Goal: Book appointment/travel/reservation

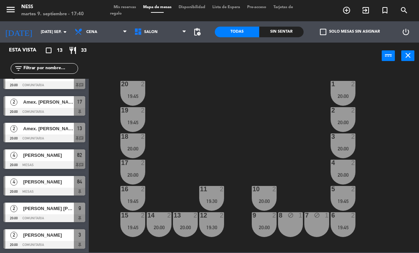
scroll to position [173, 0]
click at [349, 9] on icon "add_circle_outline" at bounding box center [347, 10] width 9 height 9
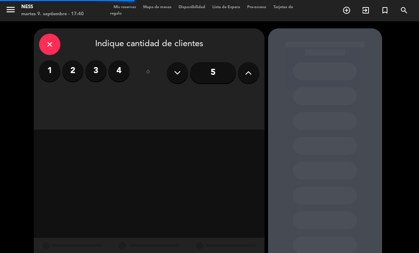
click at [74, 66] on label "2" at bounding box center [72, 70] width 21 height 21
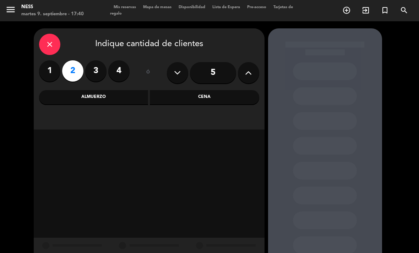
click at [214, 91] on div "Cena" at bounding box center [204, 97] width 109 height 14
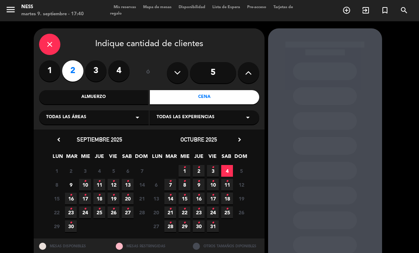
click at [75, 182] on span "9" at bounding box center [71, 185] width 12 height 12
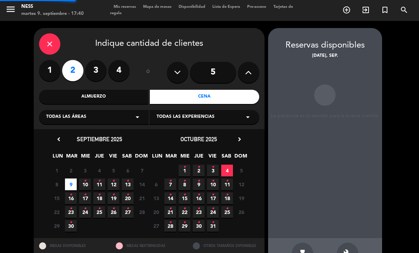
scroll to position [23, 0]
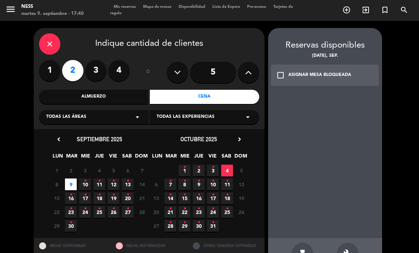
click at [351, 243] on div "build" at bounding box center [347, 253] width 21 height 21
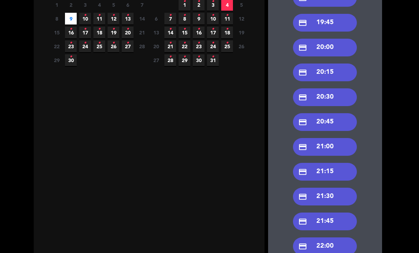
scroll to position [166, 0]
click at [332, 238] on div "credit_card 22:00" at bounding box center [325, 247] width 64 height 18
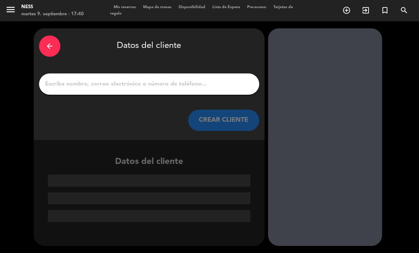
scroll to position [0, 0]
click at [158, 79] on input "1" at bounding box center [149, 84] width 210 height 10
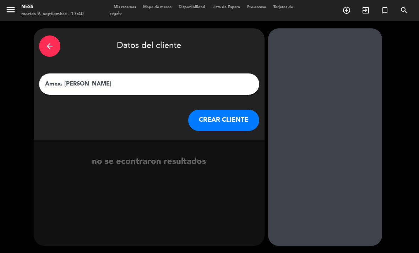
type input "Amex. [PERSON_NAME]"
click at [230, 110] on button "CREAR CLIENTE" at bounding box center [223, 120] width 71 height 21
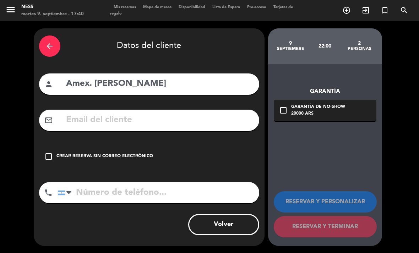
click at [90, 153] on div "Crear reserva sin correo electrónico" at bounding box center [105, 156] width 97 height 7
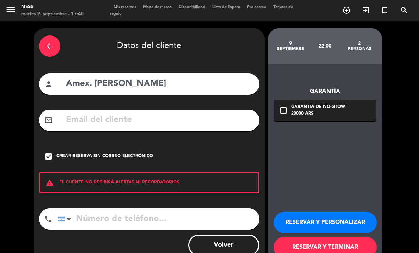
click at [316, 212] on button "RESERVAR Y PERSONALIZAR" at bounding box center [325, 222] width 103 height 21
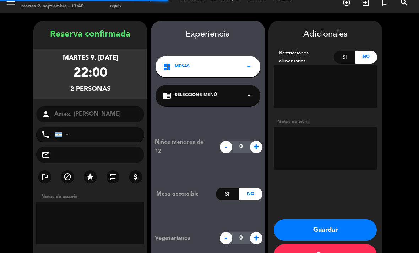
scroll to position [8, 0]
click at [359, 220] on button "Guardar" at bounding box center [325, 230] width 103 height 21
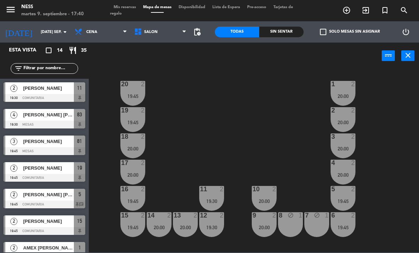
click at [385, 230] on div "20 2 19:45 1 2 20:00 19 2 19:45 2 2 20:00 18 2 20:00 3 2 20:00 17 2 20:00 4 2 2…" at bounding box center [256, 161] width 326 height 184
click at [52, 29] on input "[DATE] sep." at bounding box center [63, 32] width 53 height 12
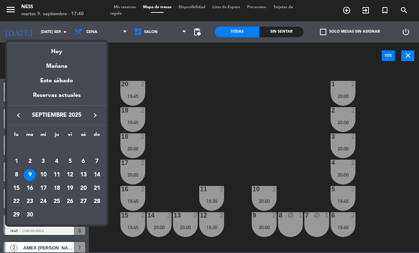
click at [84, 201] on div "27" at bounding box center [83, 202] width 12 height 12
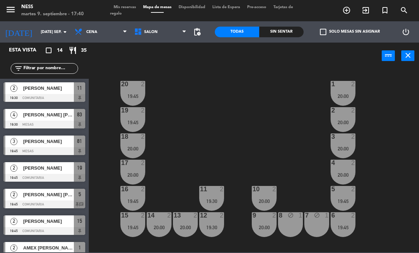
type input "sáb. [DATE]"
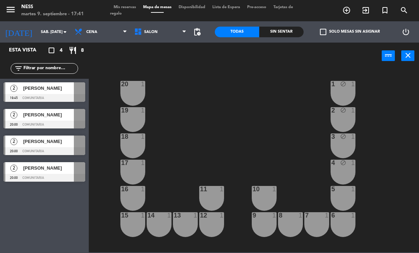
click at [348, 12] on icon "add_circle_outline" at bounding box center [347, 10] width 9 height 9
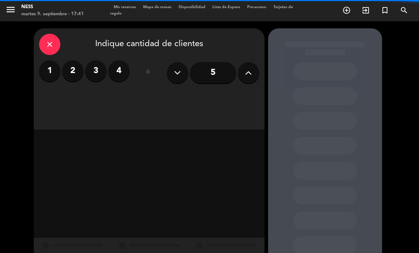
click at [71, 60] on label "2" at bounding box center [72, 70] width 21 height 21
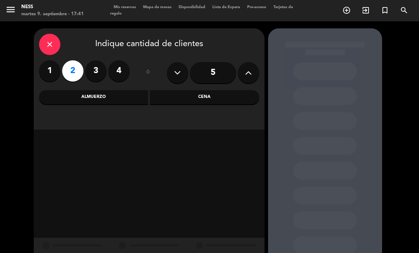
click at [227, 90] on div "Cena" at bounding box center [204, 97] width 109 height 14
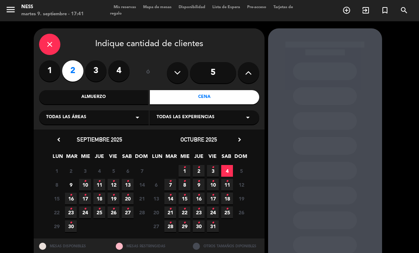
click at [129, 207] on span "27 •" at bounding box center [128, 213] width 12 height 12
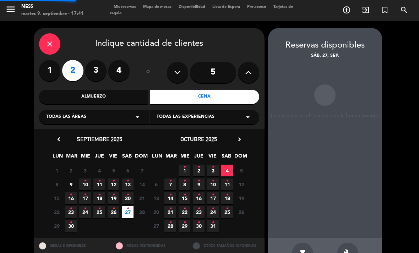
scroll to position [0, 0]
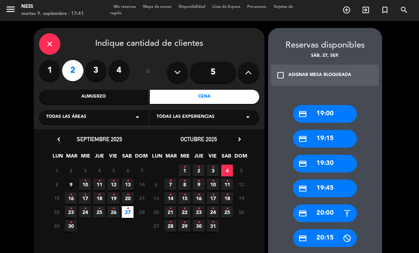
click at [346, 155] on div "credit_card 19:30" at bounding box center [325, 164] width 64 height 18
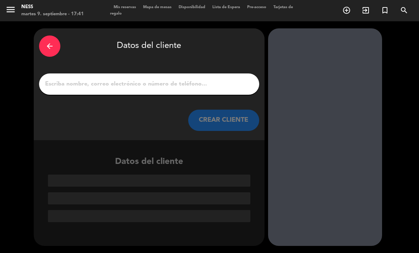
click at [168, 79] on input "1" at bounding box center [149, 84] width 210 height 10
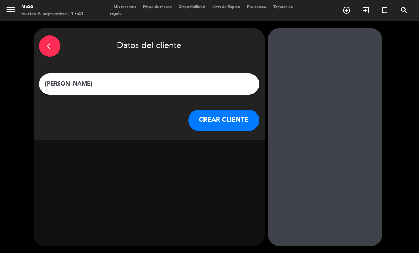
type input "[PERSON_NAME]"
click at [224, 110] on button "CREAR CLIENTE" at bounding box center [223, 120] width 71 height 21
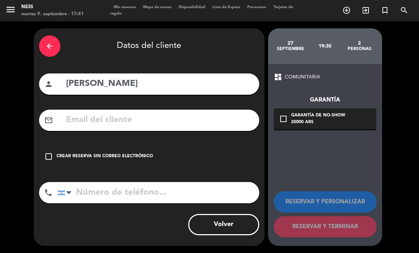
click at [96, 153] on div "Crear reserva sin correo electrónico" at bounding box center [105, 156] width 97 height 7
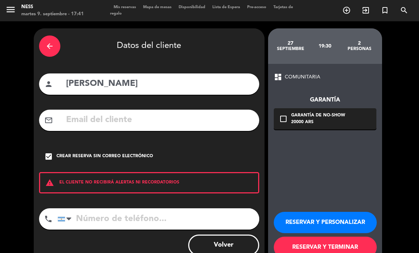
click at [316, 212] on button "RESERVAR Y PERSONALIZAR" at bounding box center [325, 222] width 103 height 21
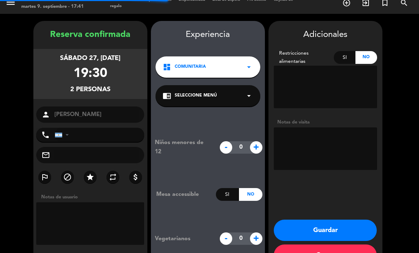
scroll to position [8, 0]
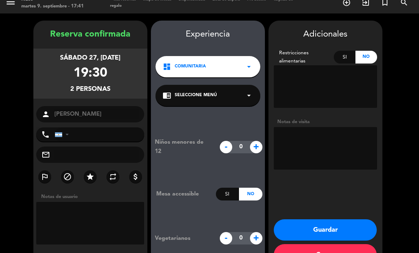
click at [322, 127] on textarea at bounding box center [325, 148] width 103 height 43
click at [359, 128] on textarea at bounding box center [325, 148] width 103 height 43
type textarea "Prensa. Time Out. Invitacion."
click at [346, 220] on button "Guardar" at bounding box center [325, 230] width 103 height 21
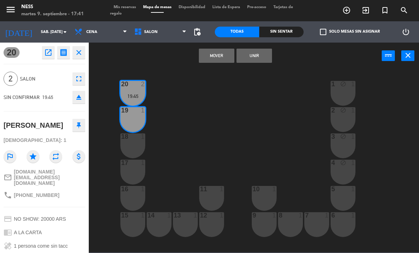
click at [262, 61] on button "Unir" at bounding box center [255, 56] width 36 height 14
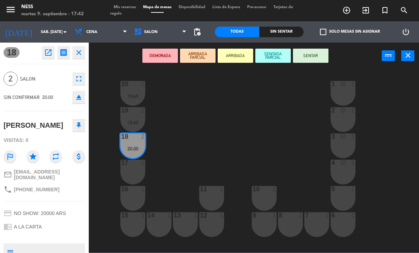
click at [133, 170] on div "17 1" at bounding box center [132, 172] width 25 height 25
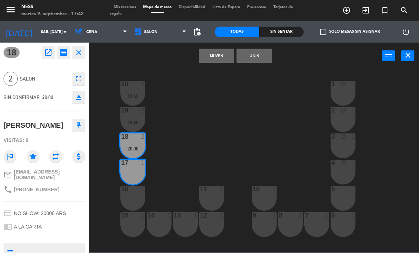
click at [265, 53] on button "Unir" at bounding box center [255, 56] width 36 height 14
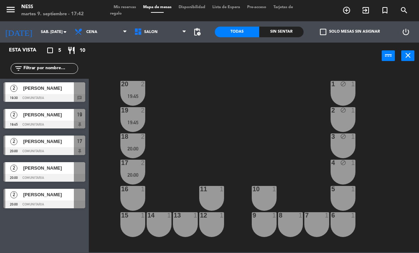
scroll to position [48, 0]
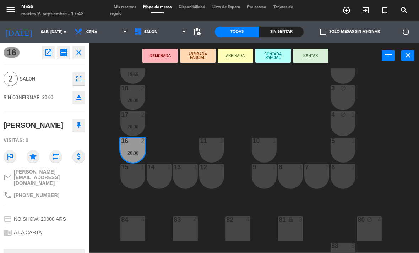
click at [309, 59] on button "SENTAR" at bounding box center [311, 56] width 36 height 14
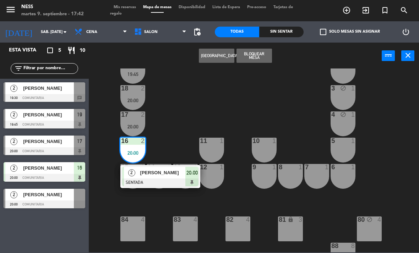
click at [171, 166] on div "2 [PERSON_NAME] SENTADA 20:00" at bounding box center [160, 176] width 80 height 23
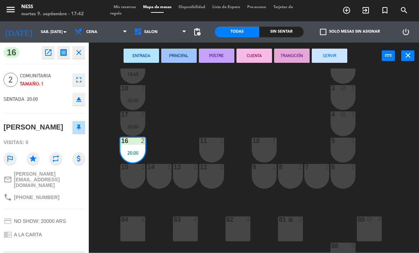
click at [80, 103] on button "eject" at bounding box center [78, 99] width 13 height 13
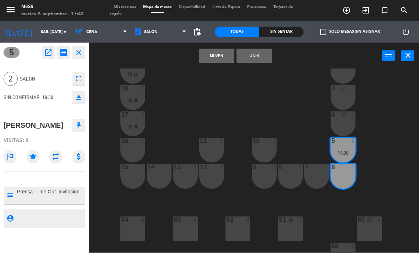
click at [257, 58] on button "Unir" at bounding box center [255, 56] width 36 height 14
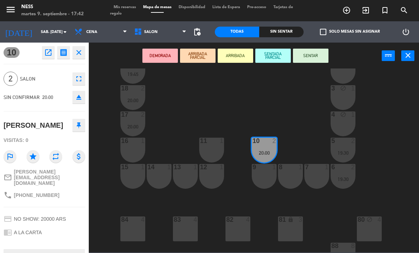
click at [272, 177] on div "9 1" at bounding box center [264, 176] width 25 height 25
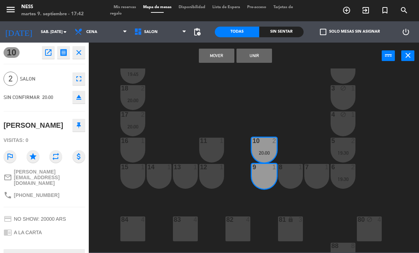
click at [265, 63] on button "Unir" at bounding box center [255, 56] width 36 height 14
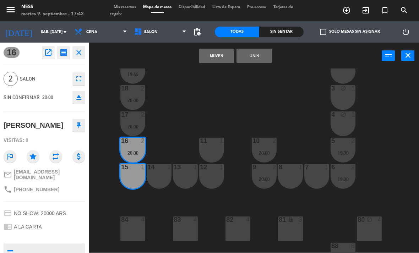
click at [256, 62] on button "Unir" at bounding box center [255, 56] width 36 height 14
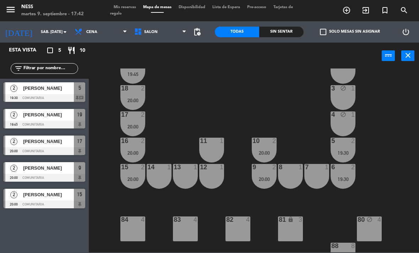
click at [56, 33] on input "sáb. [DATE]" at bounding box center [63, 32] width 53 height 12
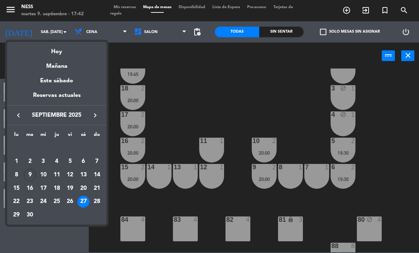
click at [60, 53] on div "Hoy" at bounding box center [57, 49] width 100 height 15
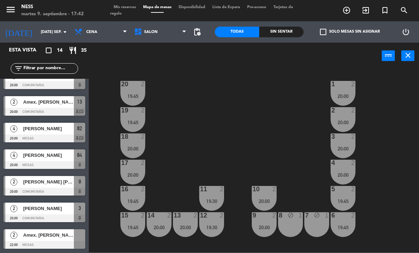
scroll to position [199, 0]
click at [50, 35] on input "[DATE] sep." at bounding box center [63, 32] width 53 height 12
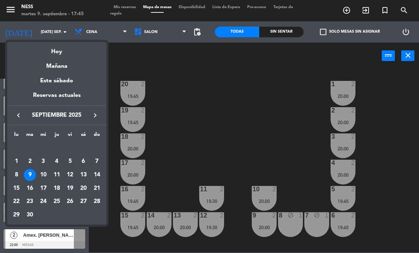
click at [394, 181] on div at bounding box center [209, 126] width 419 height 253
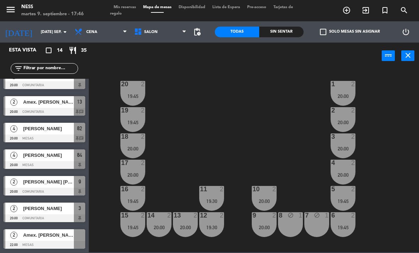
click at [44, 34] on input "[DATE] sep." at bounding box center [63, 32] width 53 height 12
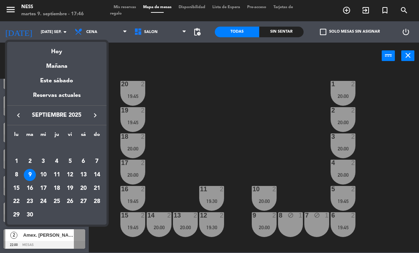
click at [44, 171] on div "10" at bounding box center [43, 175] width 12 height 12
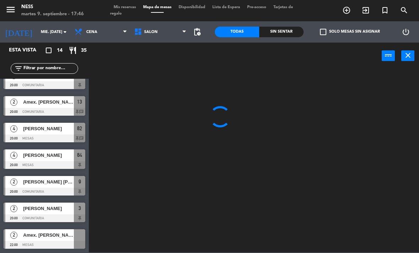
scroll to position [13, 0]
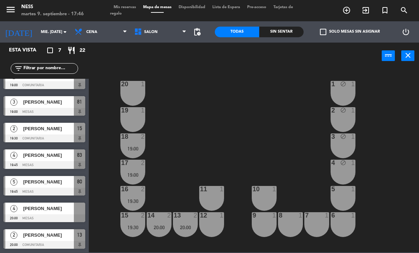
click at [32, 109] on div at bounding box center [45, 112] width 82 height 8
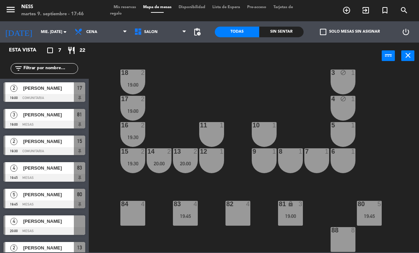
scroll to position [64, 0]
click at [295, 221] on div "81 lock 3 19:00" at bounding box center [290, 213] width 25 height 25
click at [266, 182] on div "20 1 1 block 1 19 1 2 block 1 18 2 19:00 3 block 1 17 2 19:00 4 block 1 16 2 19…" at bounding box center [256, 161] width 326 height 184
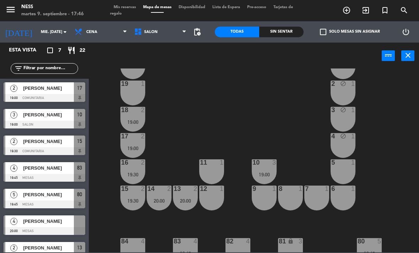
scroll to position [27, 0]
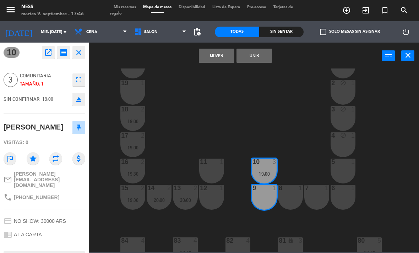
click at [287, 197] on div "8 1" at bounding box center [290, 197] width 25 height 25
click at [267, 54] on button "Unir" at bounding box center [255, 56] width 36 height 14
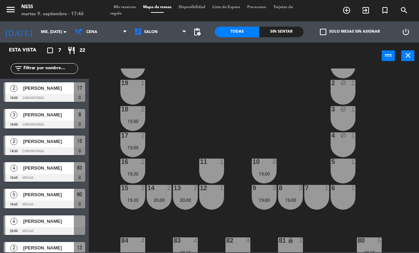
click at [391, 209] on div "20 1 1 block 1 19 1 2 block 1 18 2 19:00 3 block 1 17 2 19:00 4 block 1 16 2 19…" at bounding box center [256, 161] width 326 height 184
click at [410, 227] on div "20 1 1 block 1 19 1 2 block 1 18 2 19:00 3 block 1 17 2 19:00 4 block 1 16 2 19…" at bounding box center [256, 161] width 326 height 184
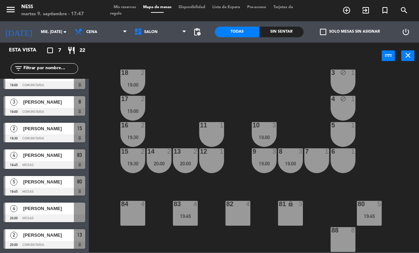
scroll to position [13, 0]
click at [43, 37] on input "mié. [DATE]" at bounding box center [63, 32] width 53 height 12
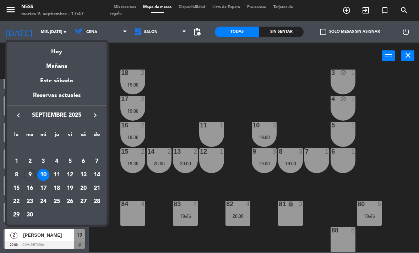
click at [59, 55] on div "Hoy" at bounding box center [57, 49] width 100 height 15
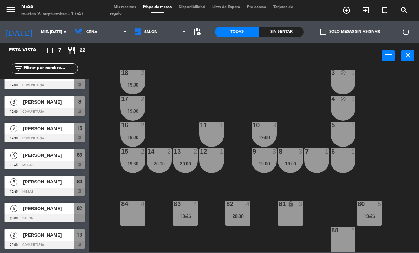
type input "[DATE] sep."
